Goal: Register for event/course

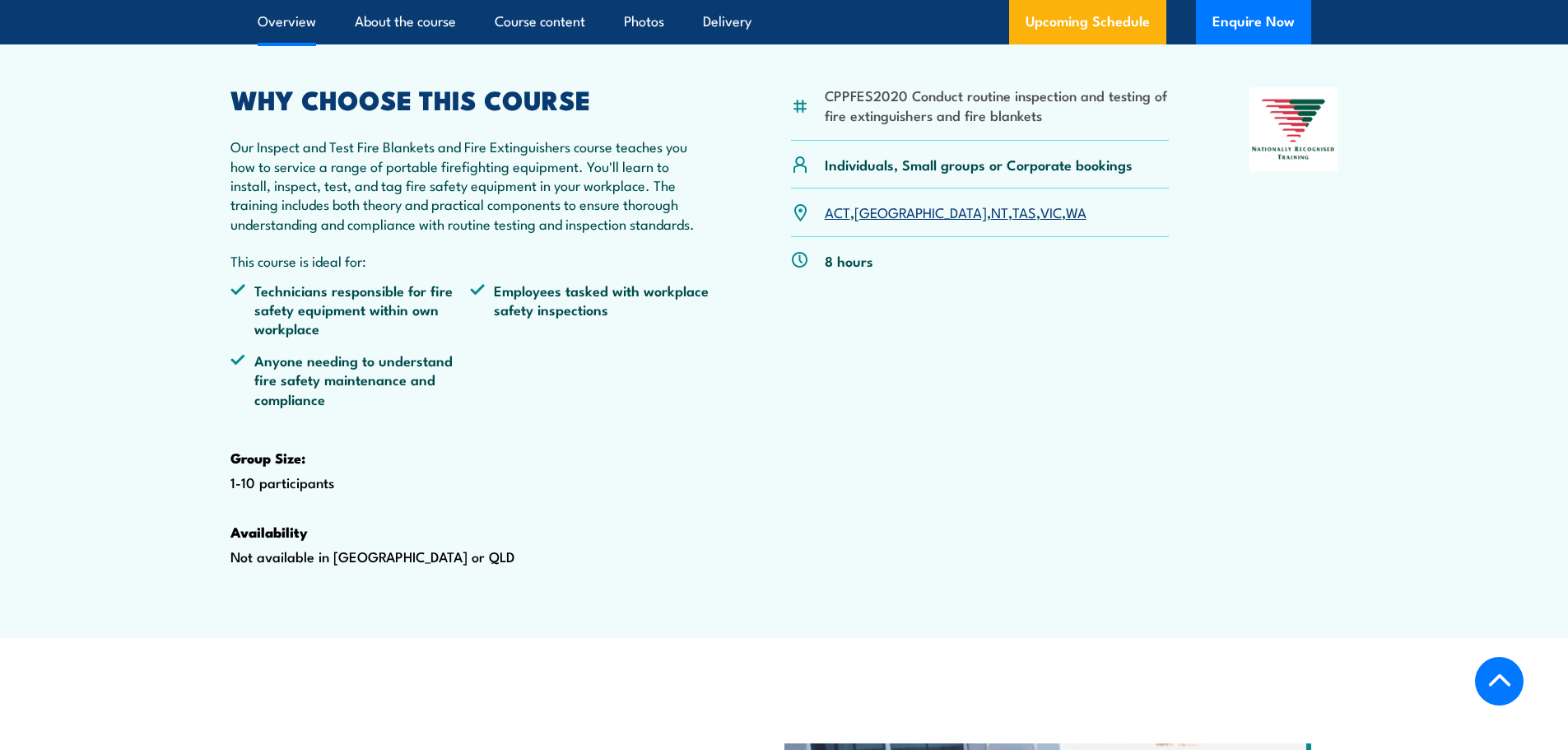
scroll to position [493, 0]
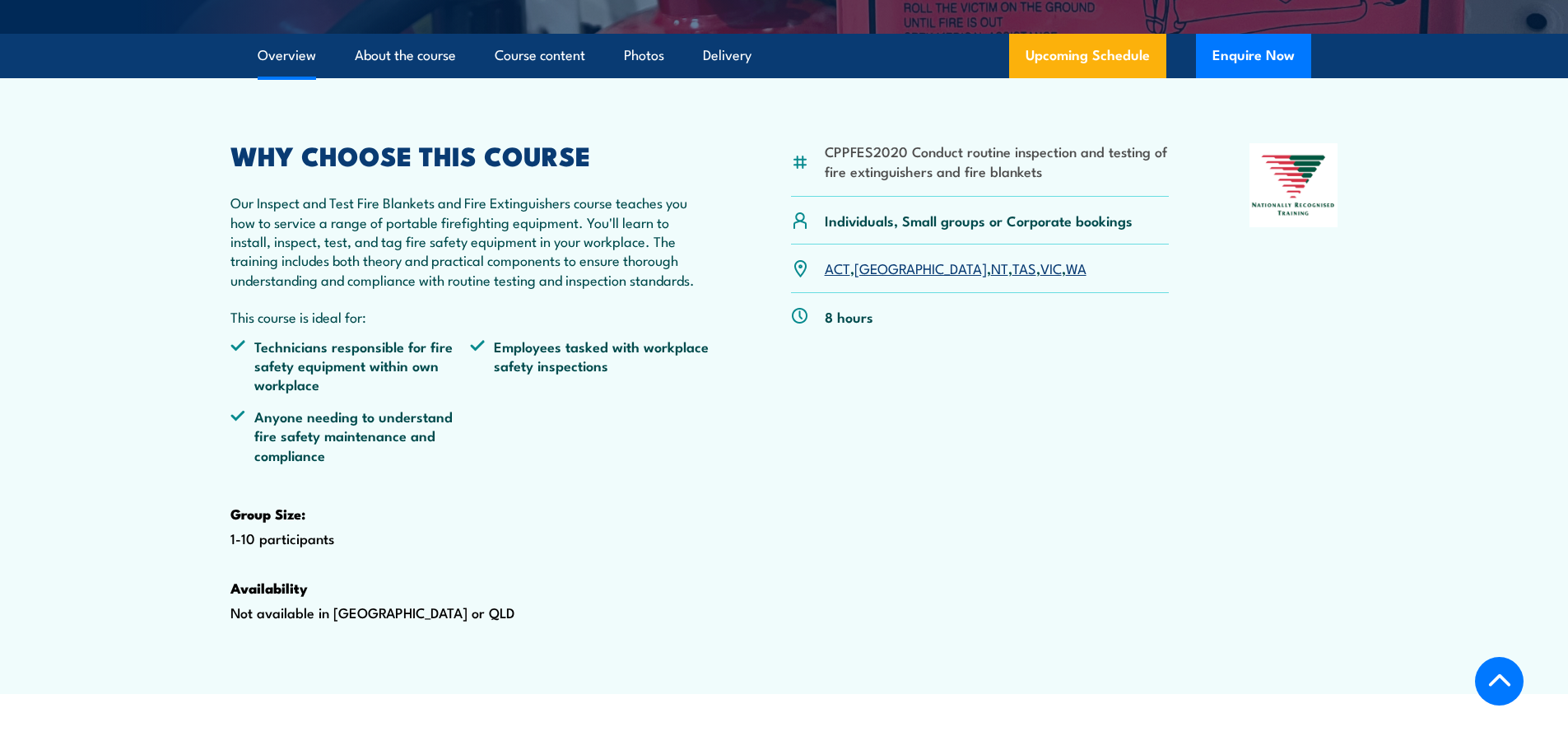
click at [876, 277] on link "[GEOGRAPHIC_DATA]" at bounding box center [920, 267] width 133 height 20
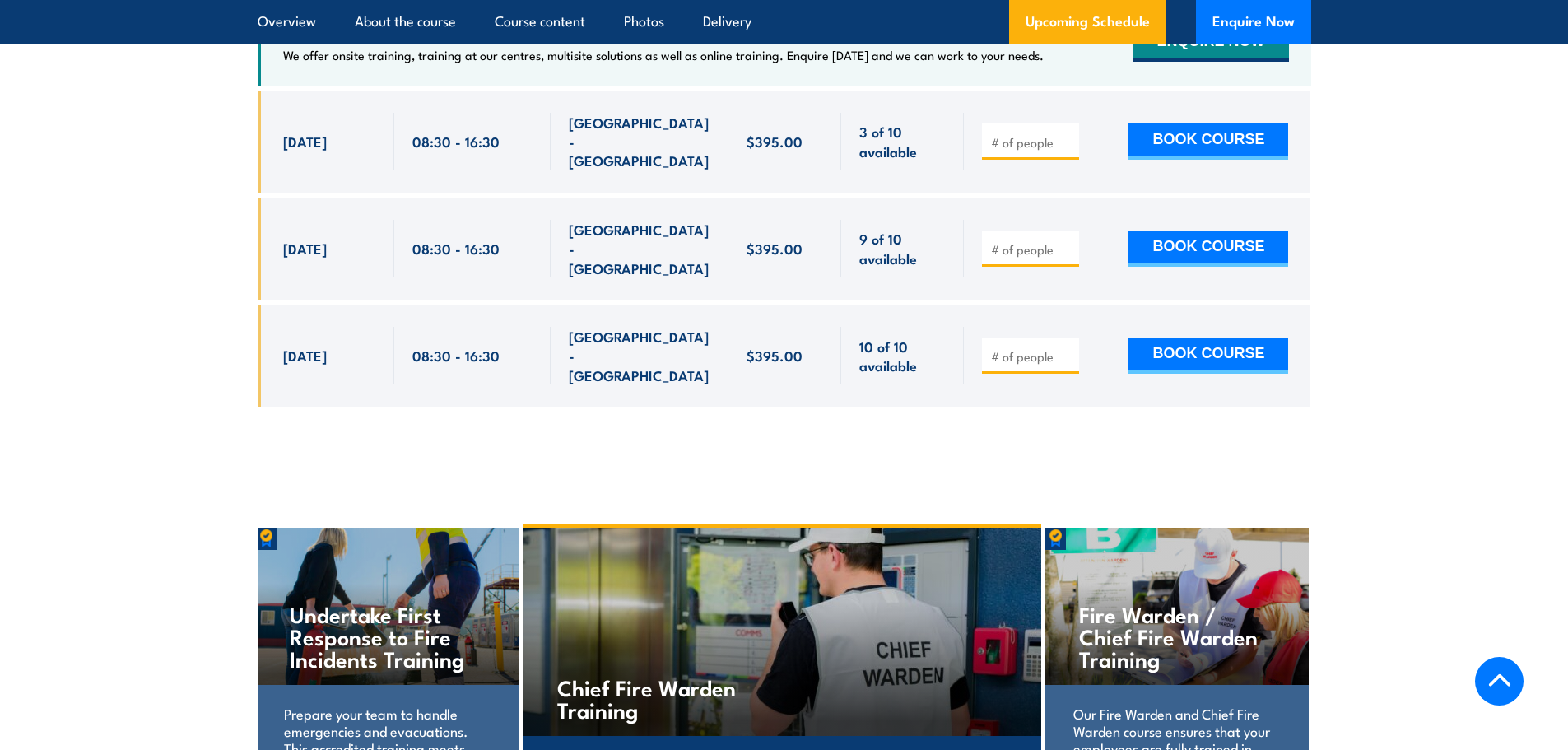
scroll to position [2881, 0]
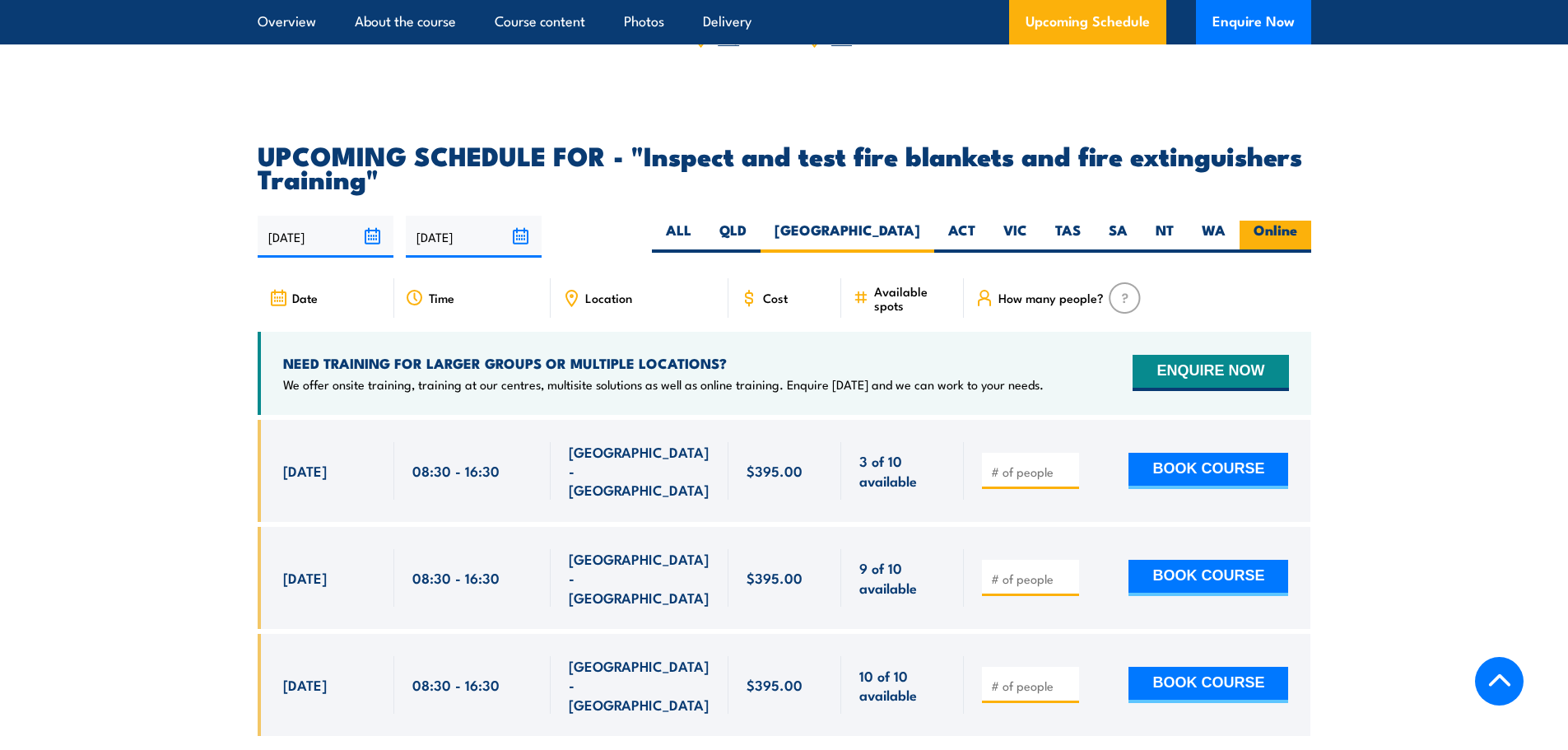
click at [1279, 253] on label "Online" at bounding box center [1276, 237] width 71 height 32
click at [1262, 253] on label "Online" at bounding box center [1276, 237] width 71 height 32
click at [1297, 231] on input "Online" at bounding box center [1302, 226] width 10 height 10
radio input "true"
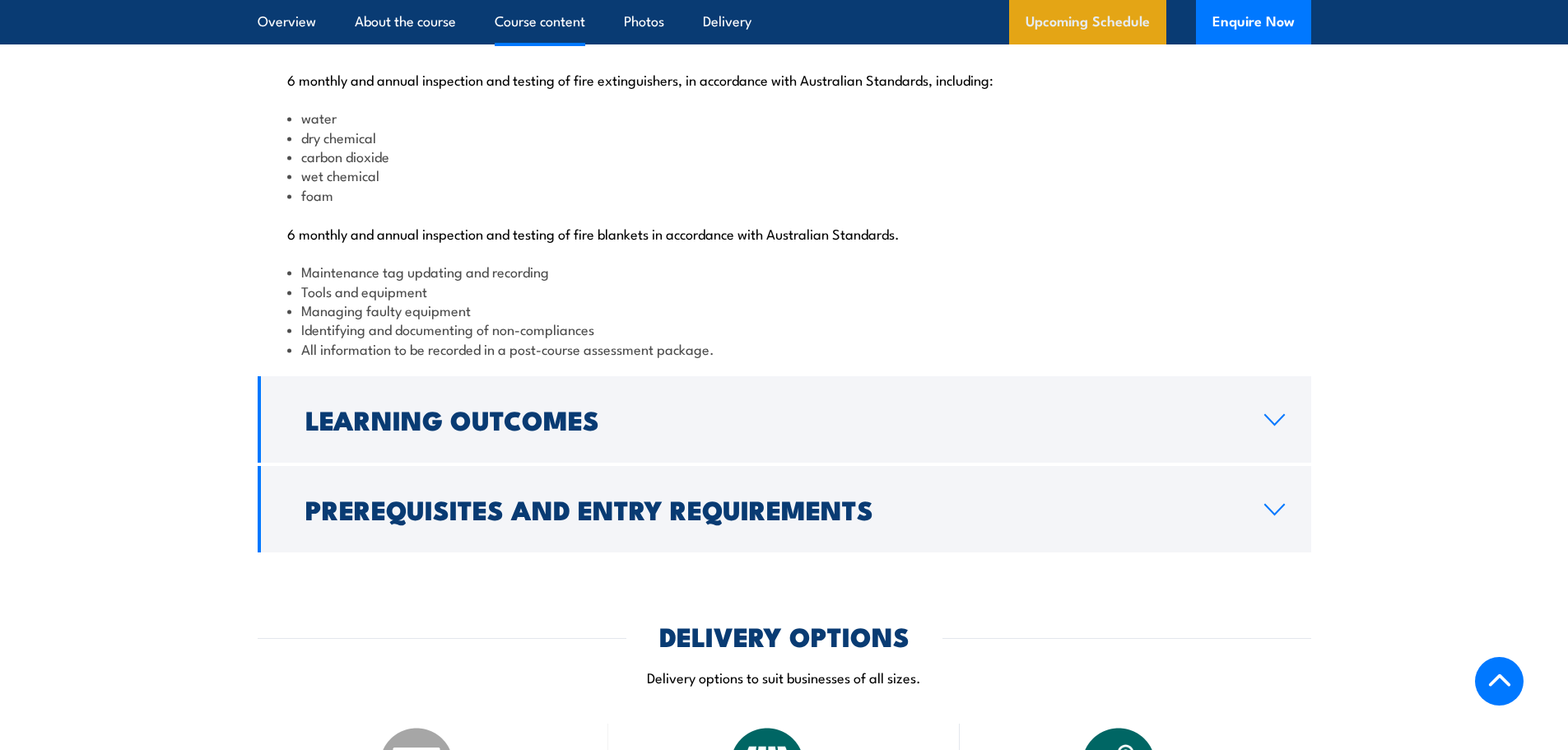
scroll to position [1740, 0]
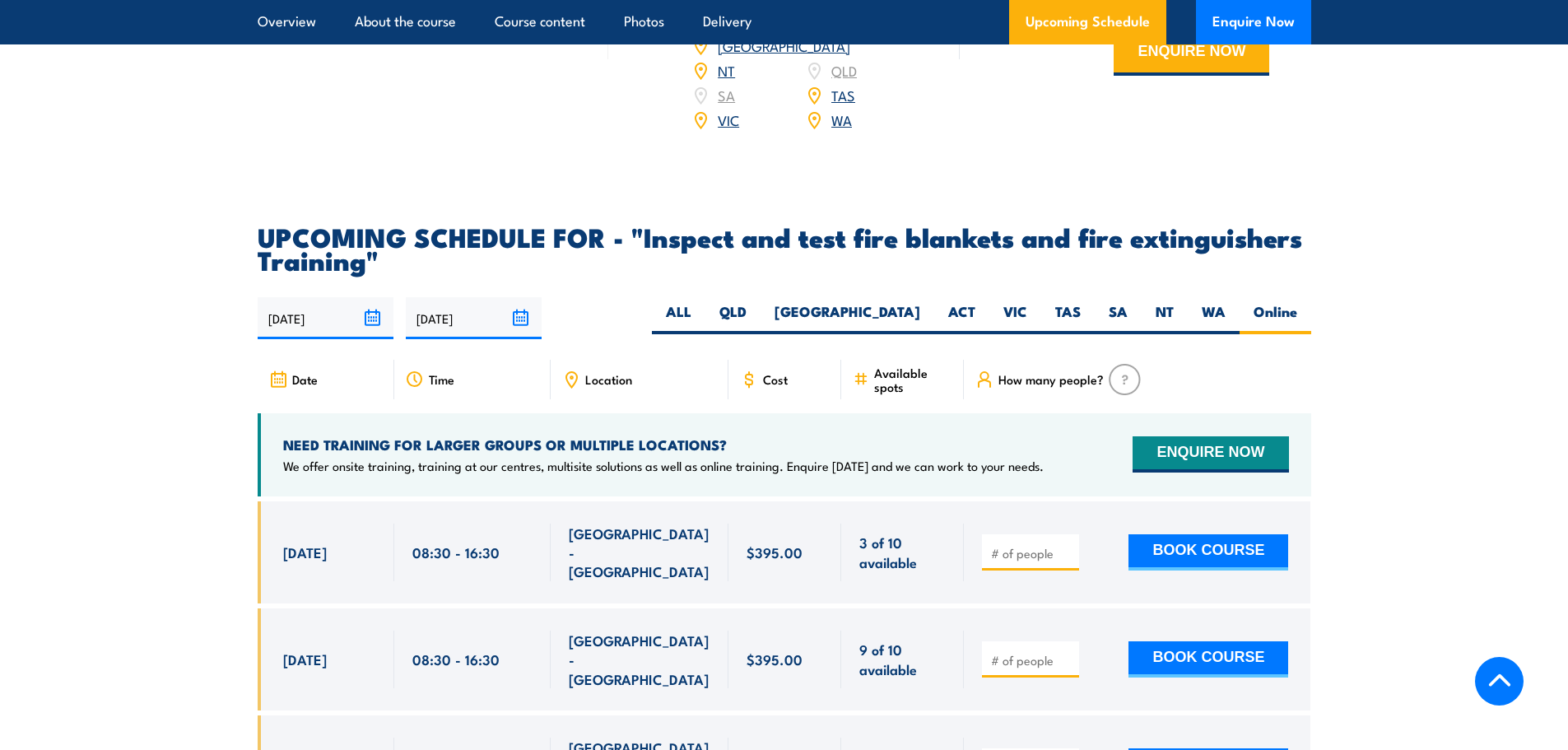
scroll to position [2881, 0]
